Goal: Task Accomplishment & Management: Complete application form

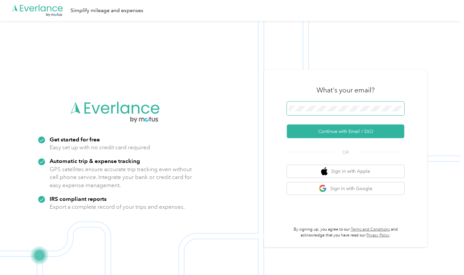
click at [311, 105] on span at bounding box center [345, 108] width 117 height 14
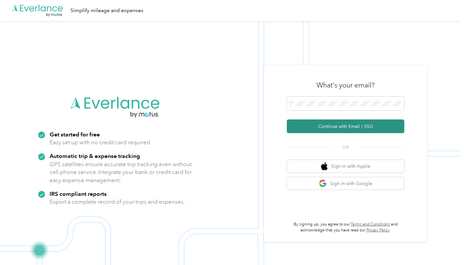
click at [325, 126] on button "Continue with Email / SSO" at bounding box center [345, 126] width 117 height 14
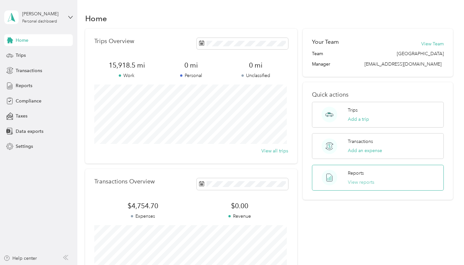
click at [353, 183] on button "View reports" at bounding box center [361, 182] width 26 height 7
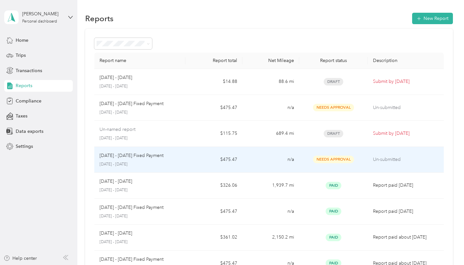
click at [379, 157] on p "Un-submitted" at bounding box center [406, 159] width 66 height 7
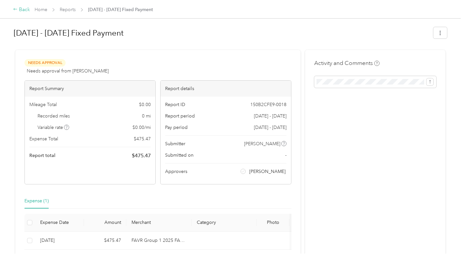
click at [18, 7] on div "Back" at bounding box center [21, 10] width 17 height 8
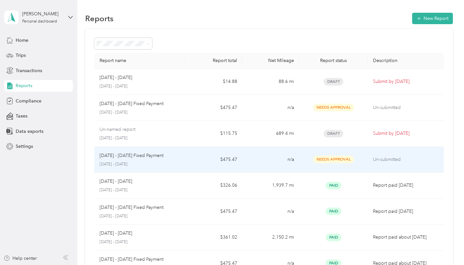
click at [382, 159] on p "Un-submitted" at bounding box center [406, 159] width 66 height 7
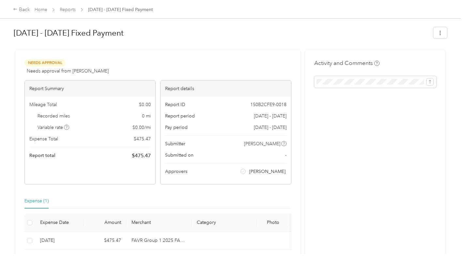
click at [39, 65] on span "Needs Approval" at bounding box center [44, 63] width 41 height 8
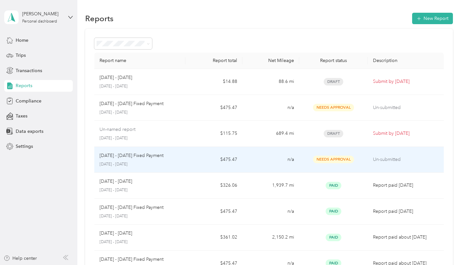
click at [124, 158] on p "Sep 1 - 30, 2025 Fixed Payment" at bounding box center [131, 155] width 64 height 7
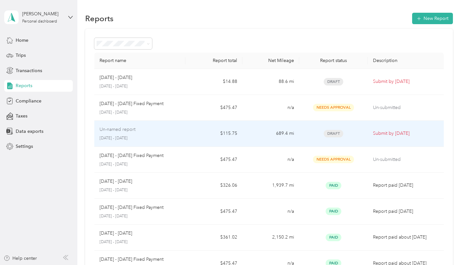
click at [383, 131] on p "Submit by Oct. 3, 2025" at bounding box center [406, 133] width 66 height 7
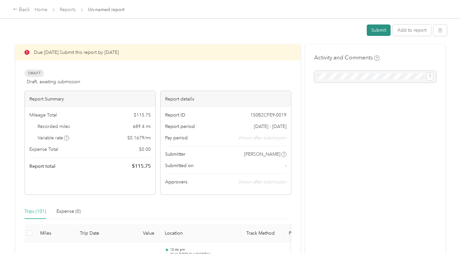
click at [373, 31] on button "Submit" at bounding box center [379, 29] width 24 height 11
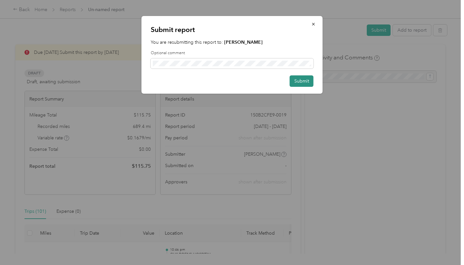
click at [294, 78] on button "Submit" at bounding box center [302, 80] width 24 height 11
